Goal: Transaction & Acquisition: Purchase product/service

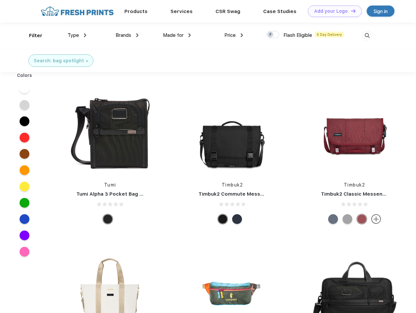
scroll to position [0, 0]
click at [332, 11] on link "Add your Logo Design Tool" at bounding box center [335, 11] width 54 height 11
click at [0, 0] on div "Design Tool" at bounding box center [0, 0] width 0 height 0
click at [350, 11] on link "Add your Logo Design Tool" at bounding box center [335, 11] width 54 height 11
click at [31, 36] on div "Filter" at bounding box center [35, 36] width 13 height 8
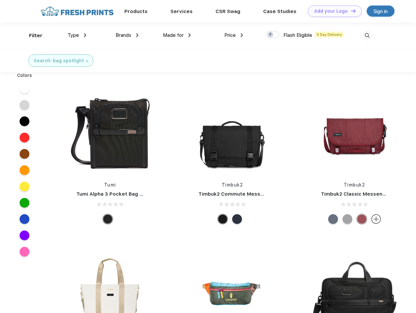
click at [77, 35] on span "Type" at bounding box center [73, 35] width 11 height 6
click at [127, 35] on span "Brands" at bounding box center [124, 35] width 16 height 6
click at [177, 35] on span "Made for" at bounding box center [173, 35] width 21 height 6
click at [234, 35] on span "Price" at bounding box center [229, 35] width 11 height 6
click at [273, 35] on div at bounding box center [272, 34] width 13 height 7
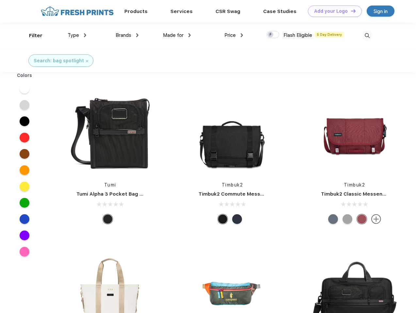
click at [271, 35] on input "checkbox" at bounding box center [268, 33] width 4 height 4
click at [367, 36] on img at bounding box center [367, 35] width 11 height 11
